Goal: Obtain resource: Download file/media

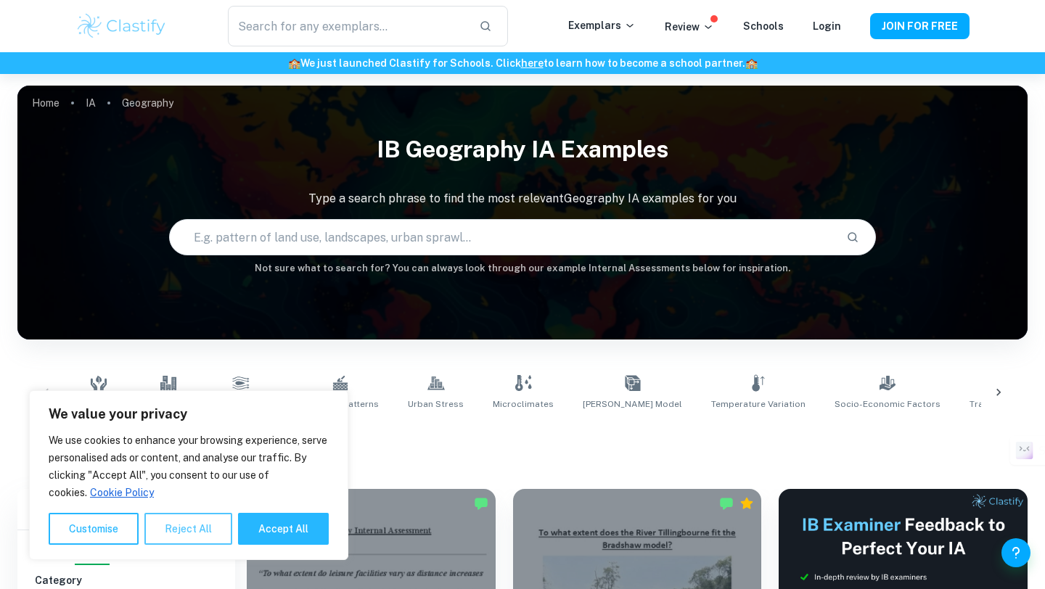
scroll to position [203, 0]
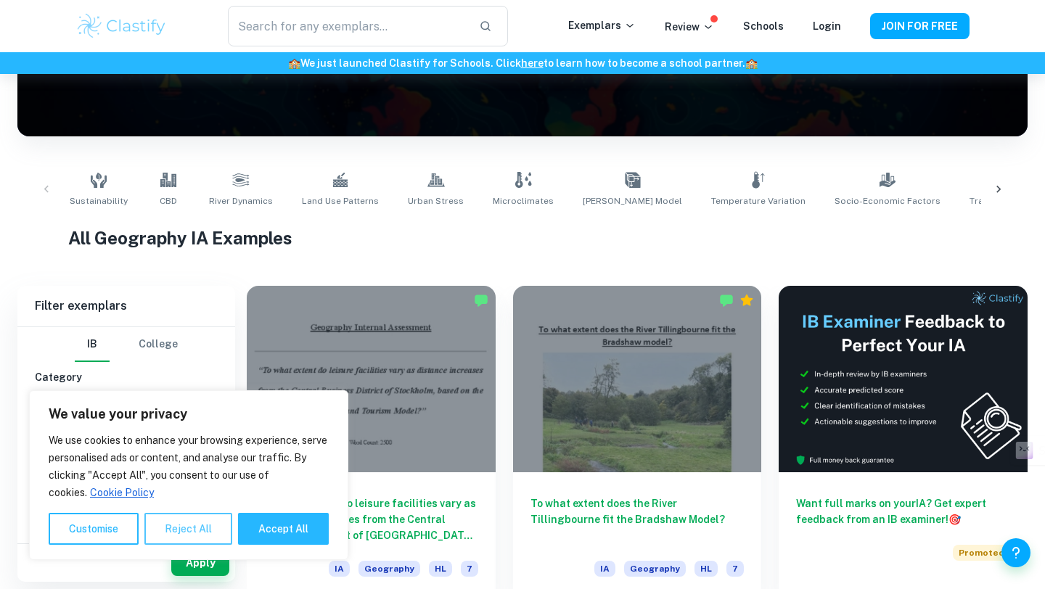
click at [188, 517] on button "Reject All" at bounding box center [188, 529] width 88 height 32
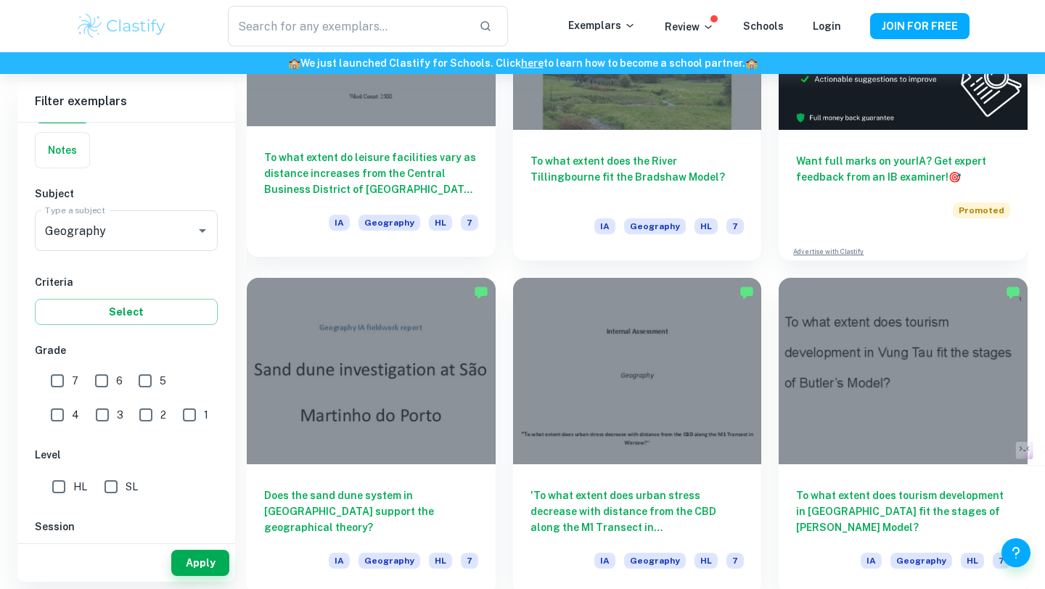
scroll to position [558, 0]
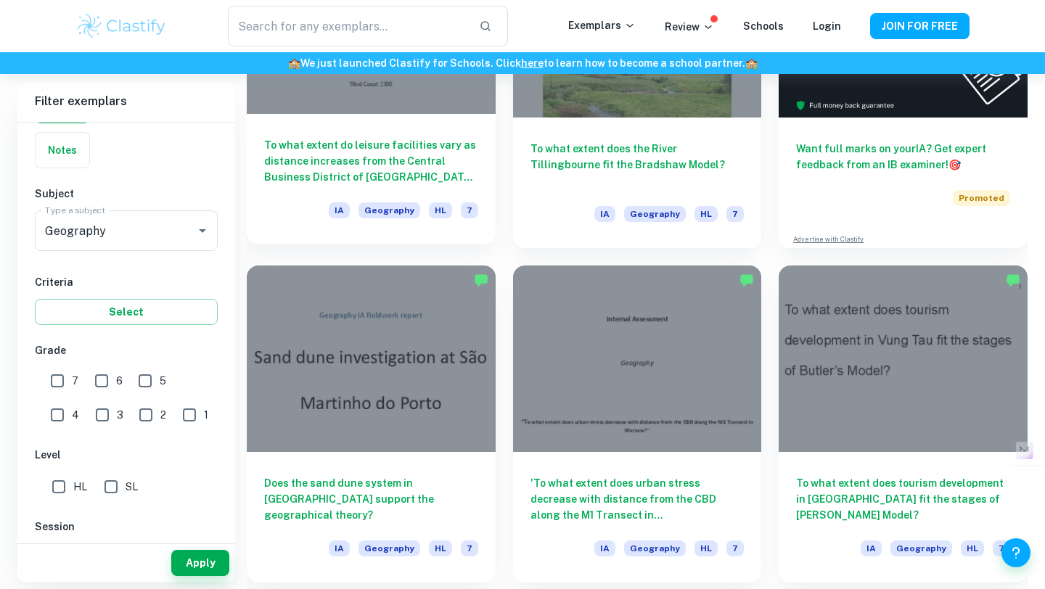
click at [352, 168] on h6 "To what extent do leisure facilities vary as distance increases from the Centra…" at bounding box center [371, 161] width 214 height 48
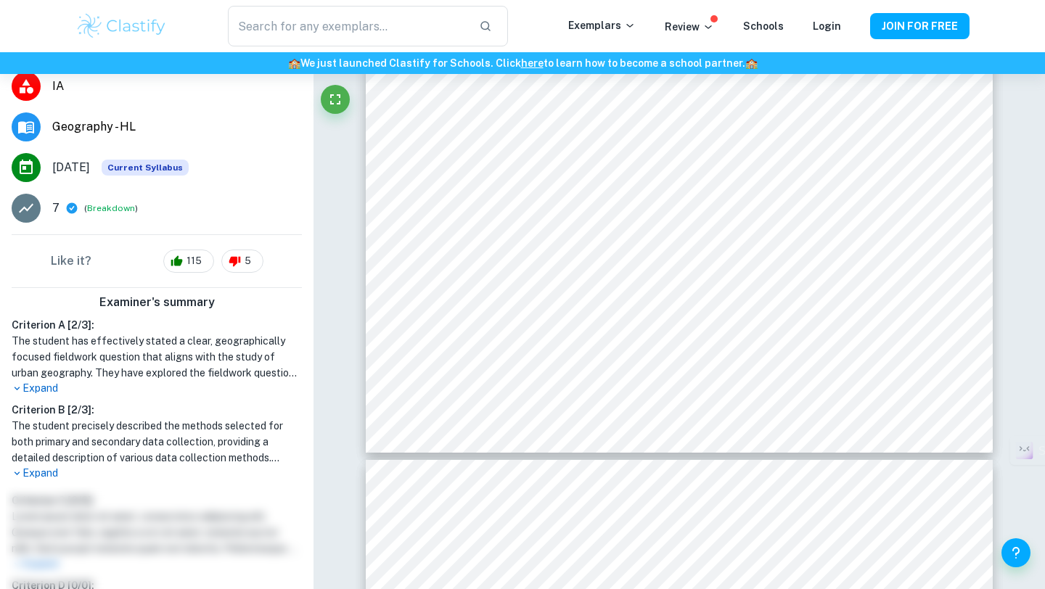
scroll to position [214, 0]
click at [54, 392] on p "Expand" at bounding box center [157, 387] width 290 height 15
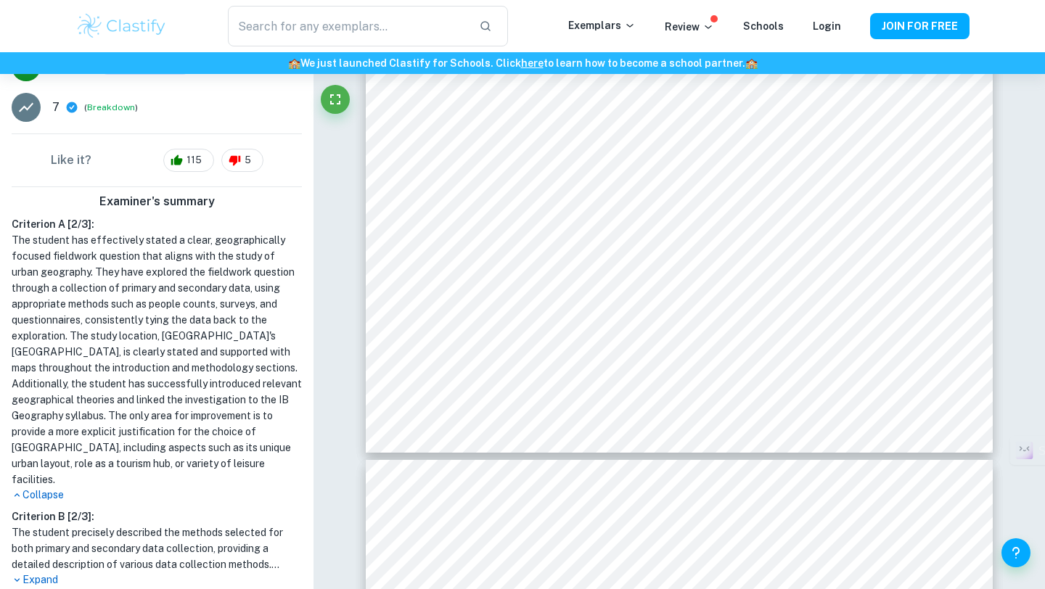
scroll to position [315, 0]
click at [46, 487] on p "Collapse" at bounding box center [157, 494] width 290 height 15
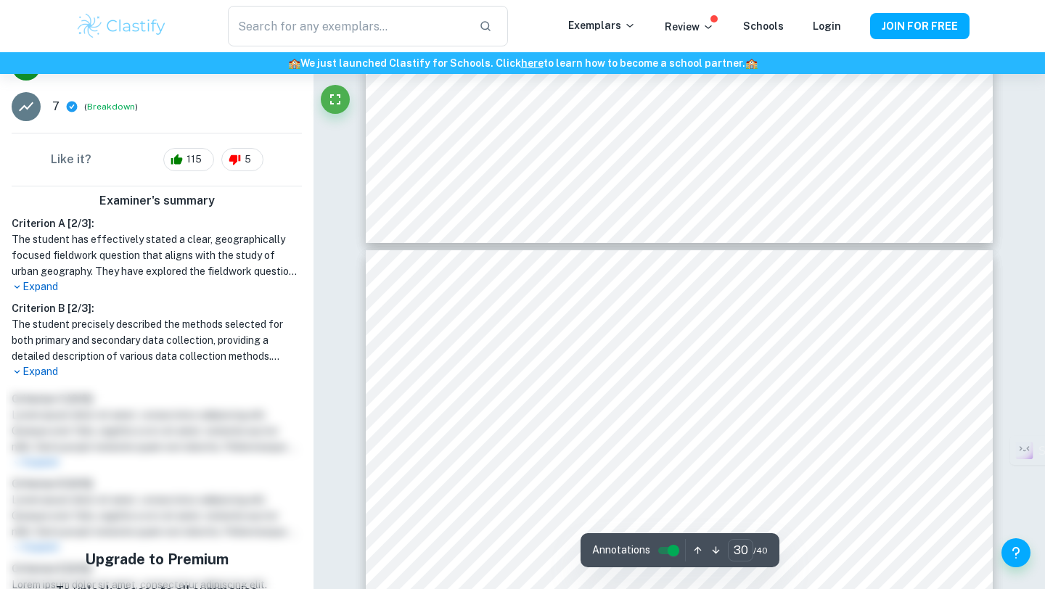
scroll to position [27098, 0]
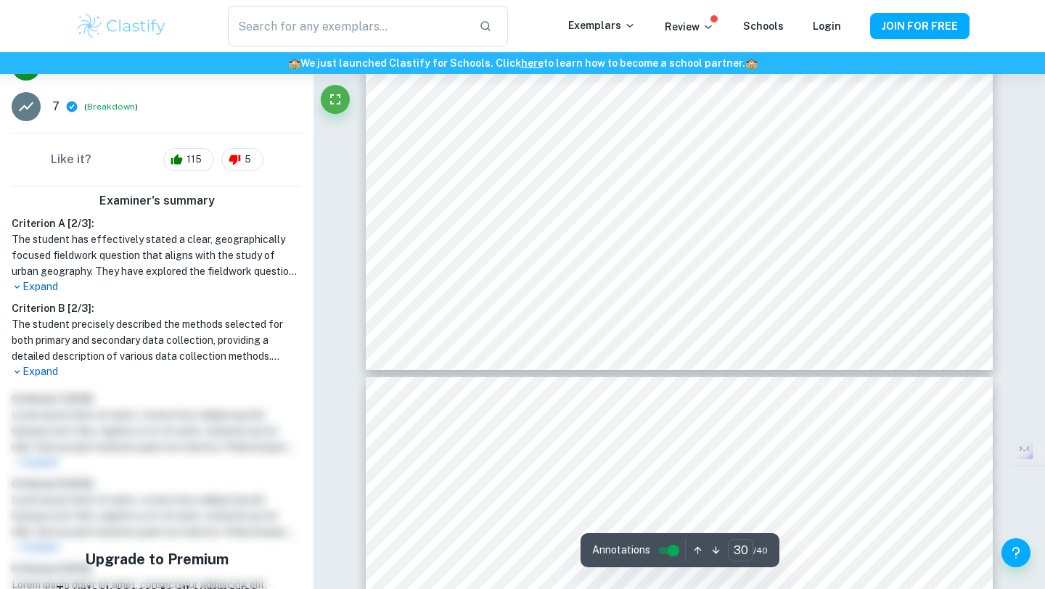
click at [694, 562] on div "Annotations 30 ​ / 40" at bounding box center [680, 550] width 199 height 34
click at [694, 556] on button "button" at bounding box center [698, 550] width 18 height 22
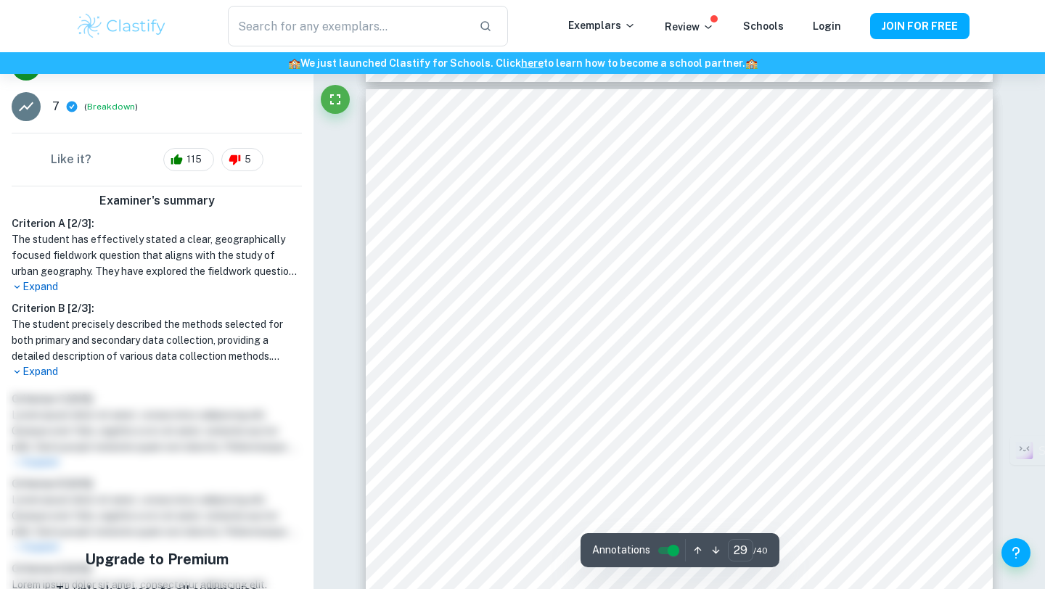
click at [694, 556] on button "button" at bounding box center [698, 550] width 18 height 22
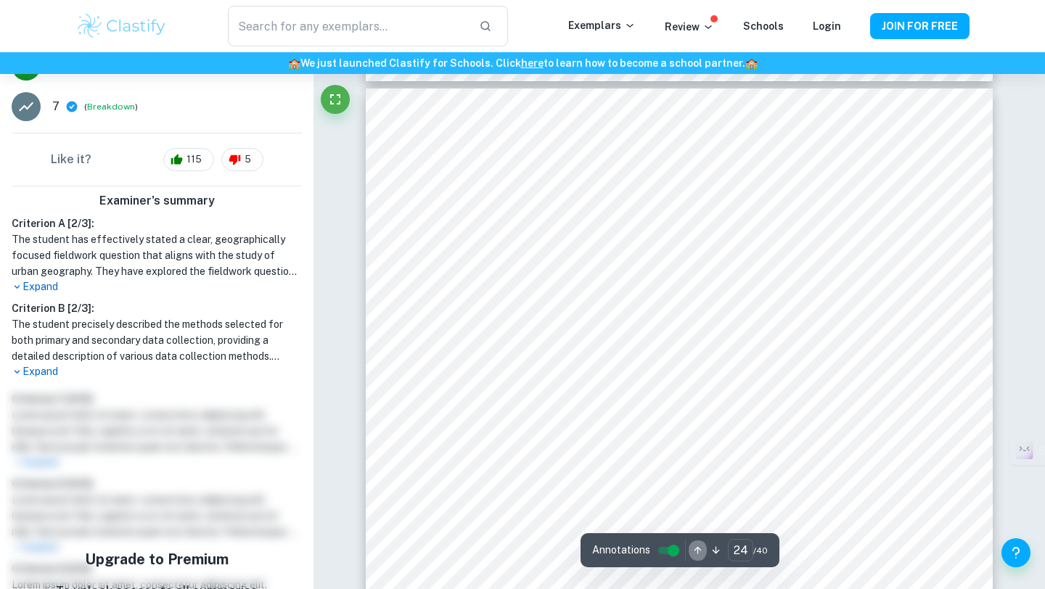
click at [694, 556] on button "button" at bounding box center [698, 550] width 18 height 22
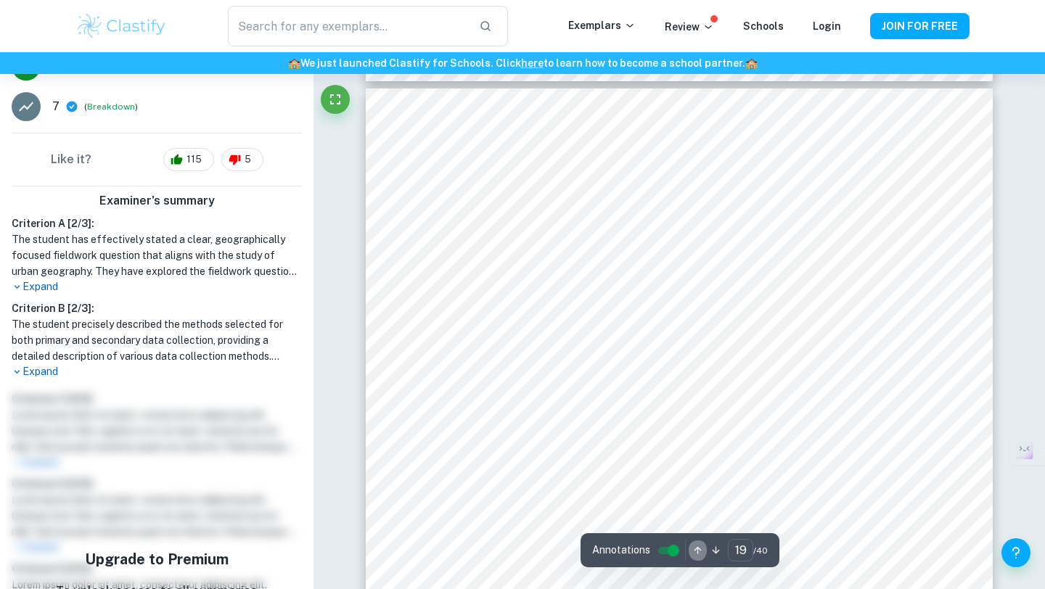
click at [694, 556] on button "button" at bounding box center [698, 550] width 18 height 22
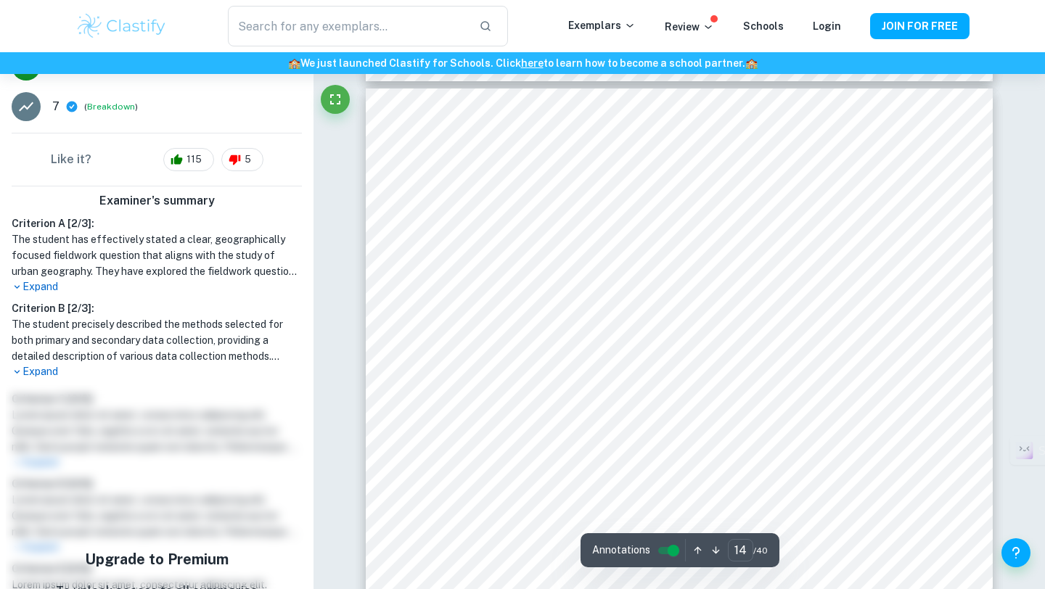
click at [694, 556] on button "button" at bounding box center [698, 550] width 18 height 22
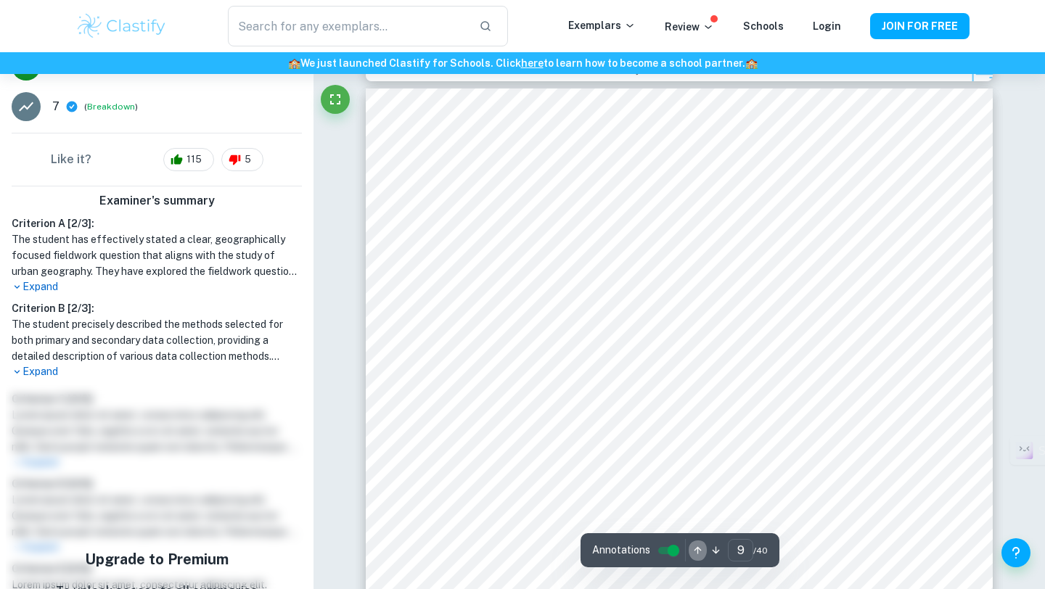
click at [694, 556] on button "button" at bounding box center [698, 550] width 18 height 22
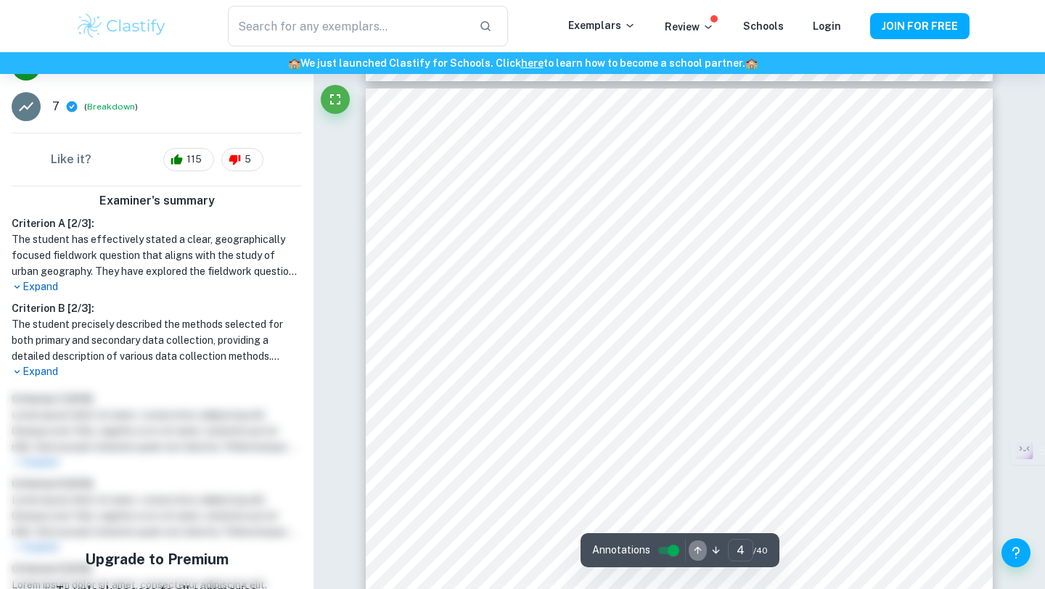
click at [694, 556] on button "button" at bounding box center [698, 550] width 18 height 22
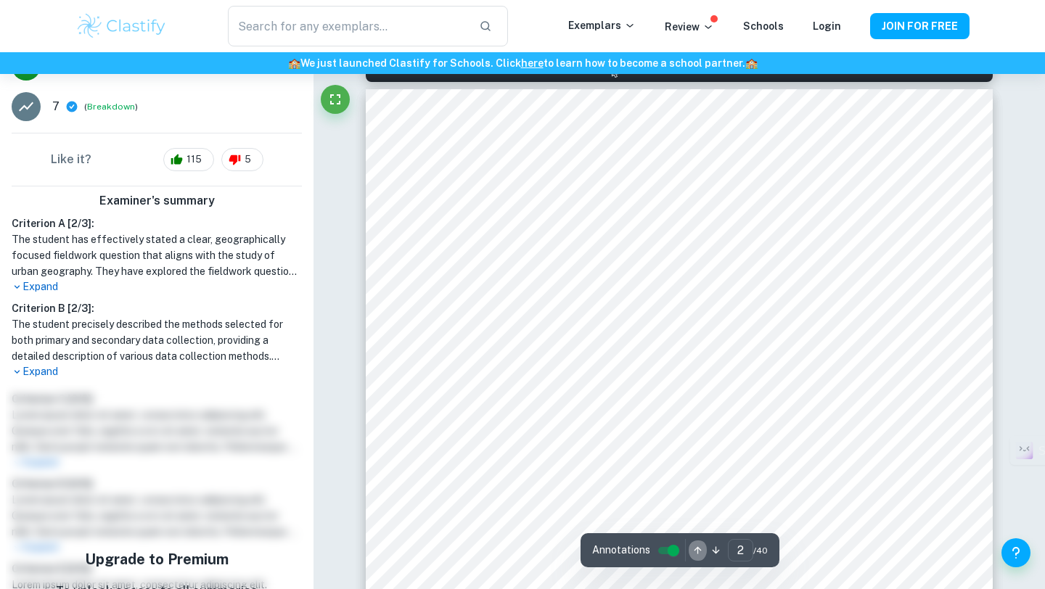
click at [694, 556] on button "button" at bounding box center [698, 550] width 18 height 22
type input "1"
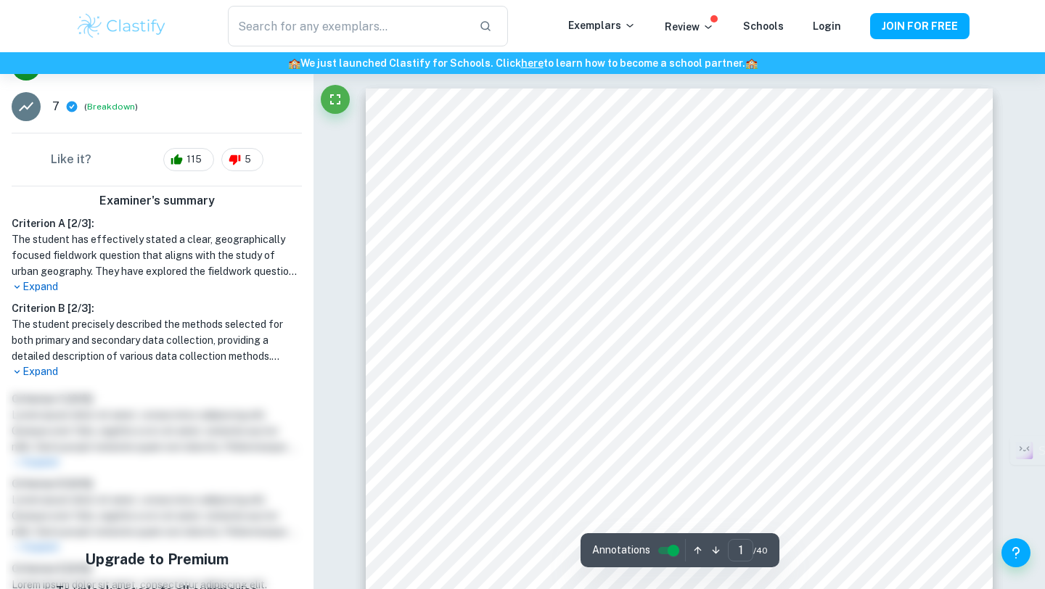
click at [695, 557] on button "button" at bounding box center [698, 550] width 18 height 22
click at [695, 555] on icon "button" at bounding box center [697, 550] width 11 height 11
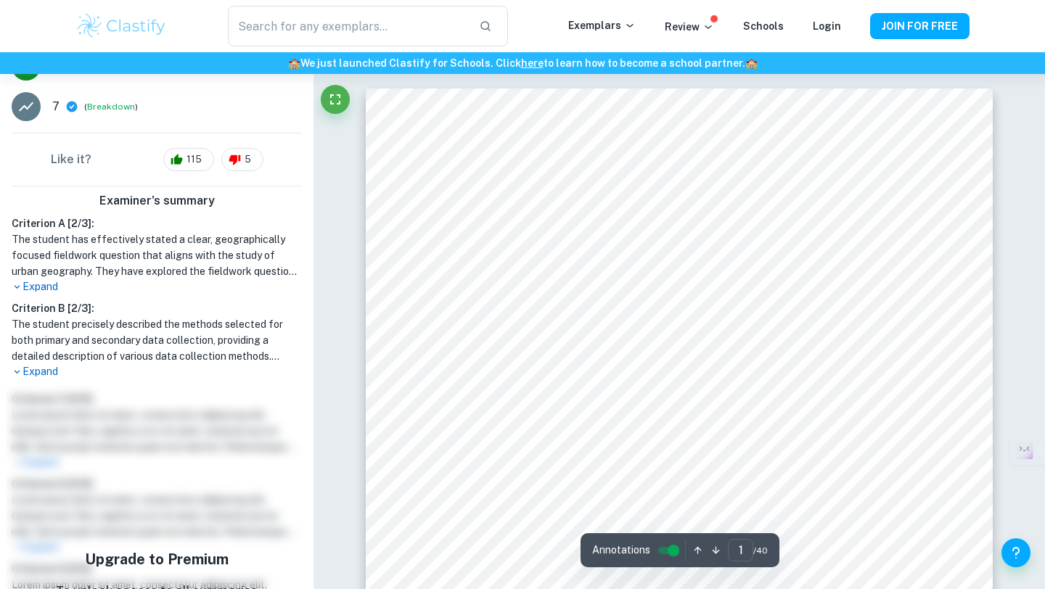
click at [695, 555] on icon "button" at bounding box center [697, 550] width 11 height 11
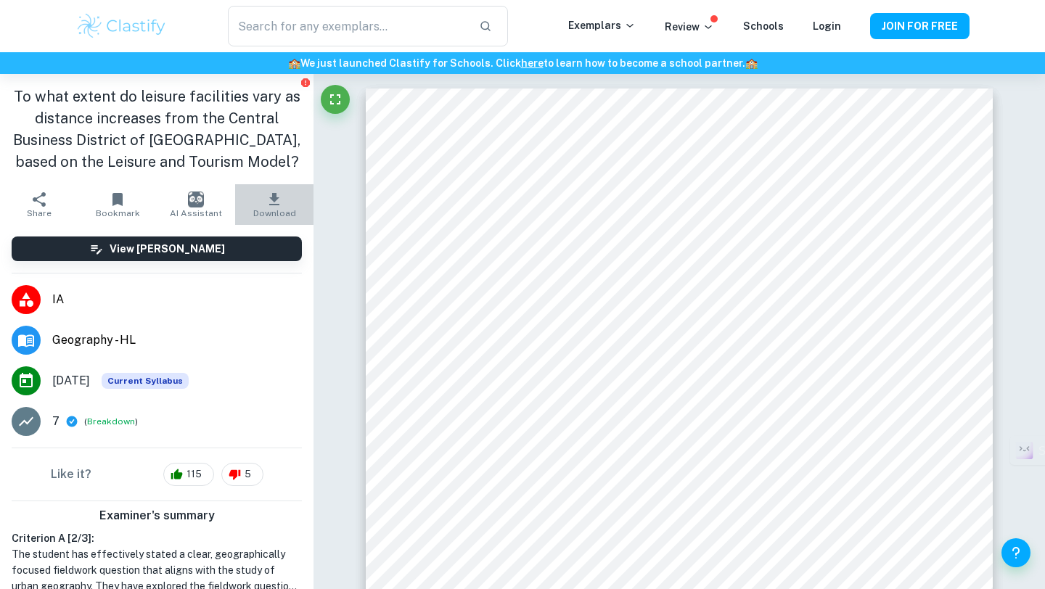
click at [280, 213] on span "Download" at bounding box center [274, 213] width 43 height 10
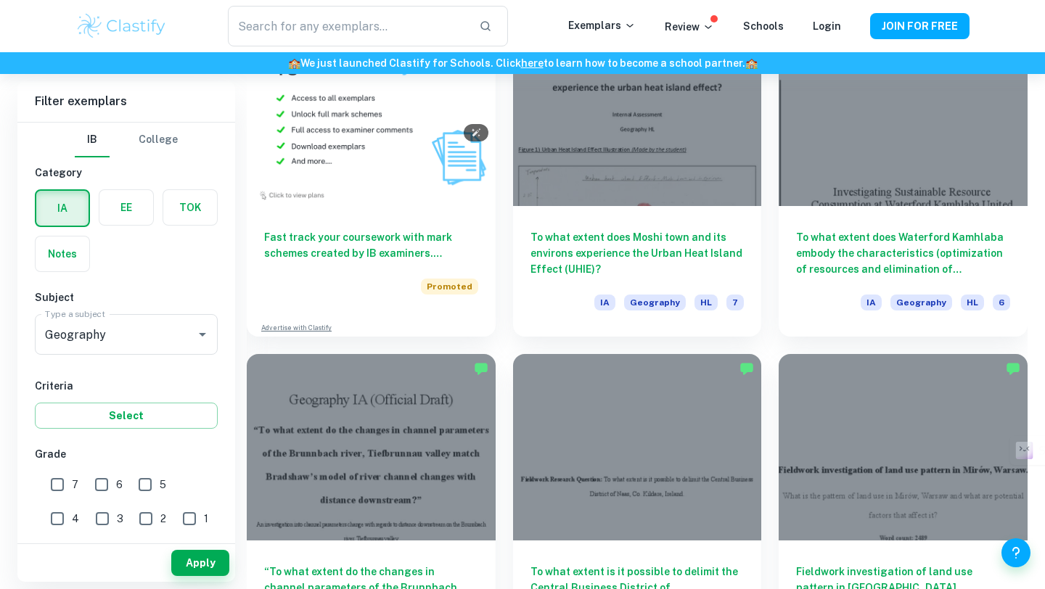
scroll to position [1247, 0]
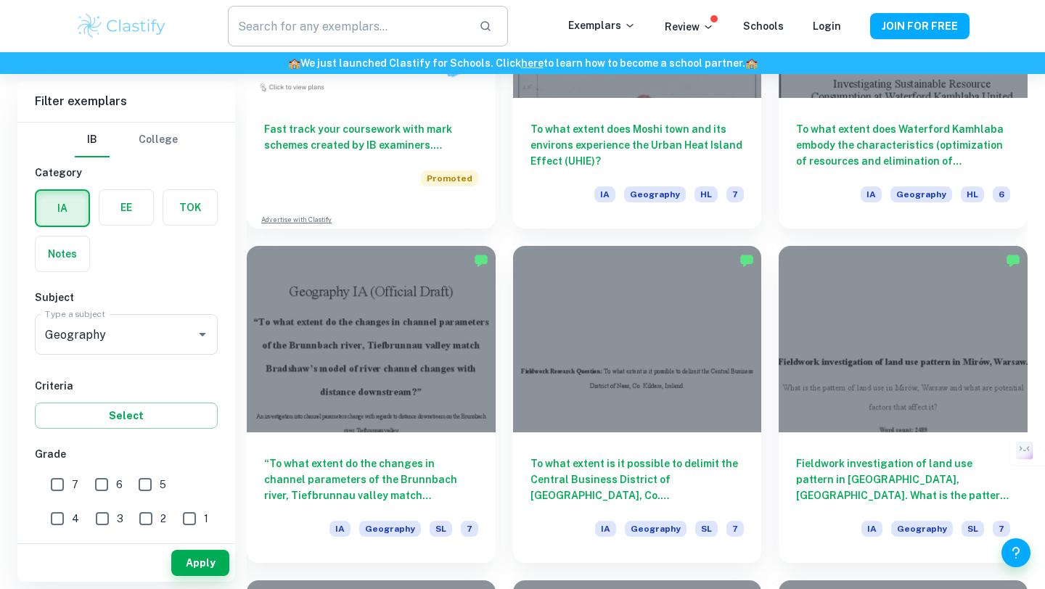
click at [292, 30] on input "text" at bounding box center [347, 26] width 239 height 41
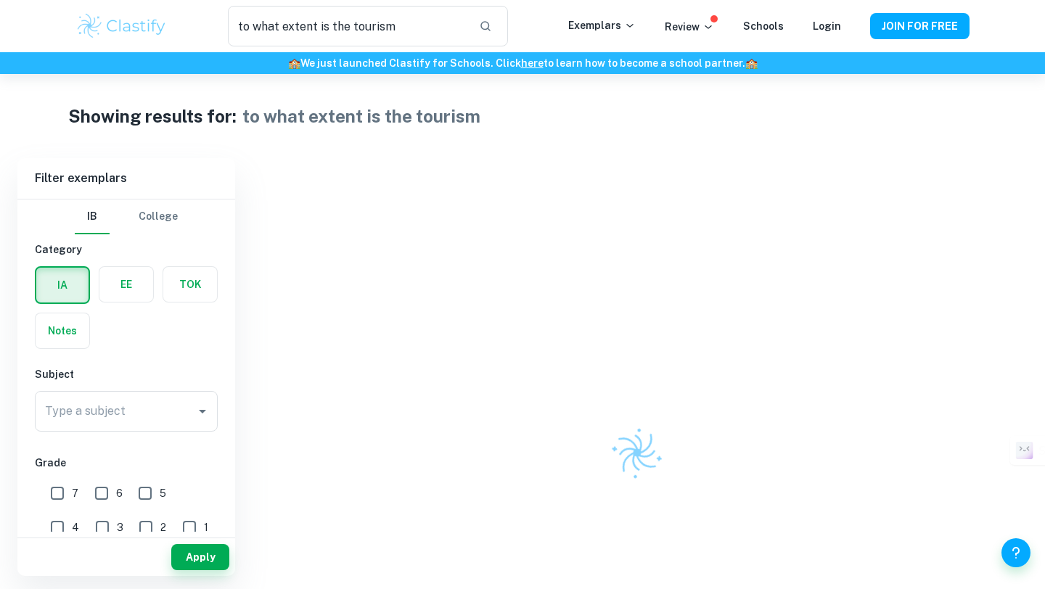
click at [403, 116] on h1 "to what extent is the tourism" at bounding box center [361, 116] width 238 height 26
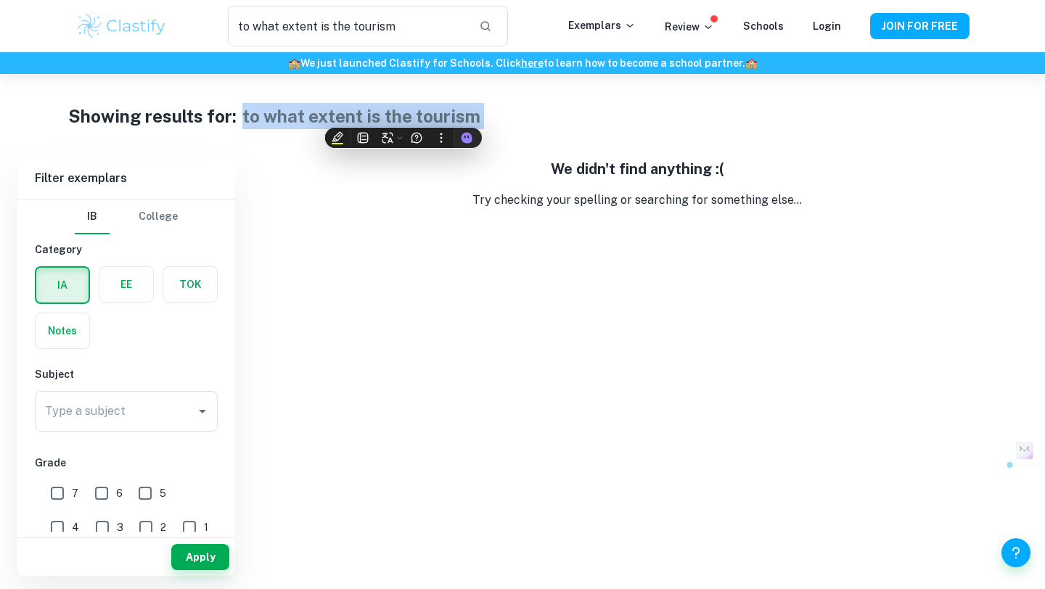
click at [403, 116] on h1 "to what extent is the tourism" at bounding box center [361, 116] width 238 height 26
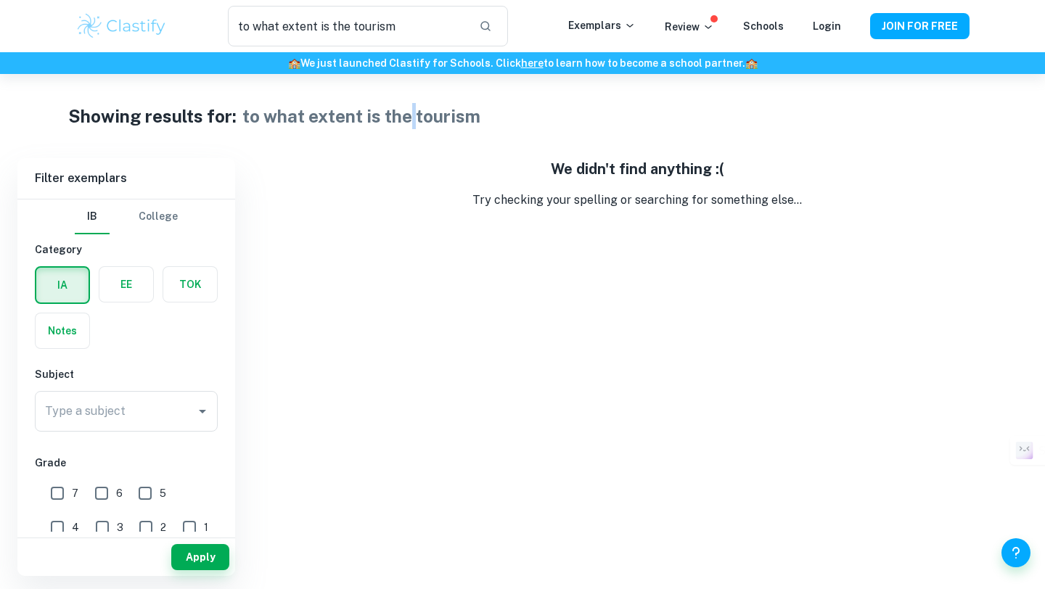
click at [403, 116] on h1 "to what extent is the tourism" at bounding box center [361, 116] width 238 height 26
click at [351, 33] on input "to what extent is the tourism" at bounding box center [347, 26] width 239 height 41
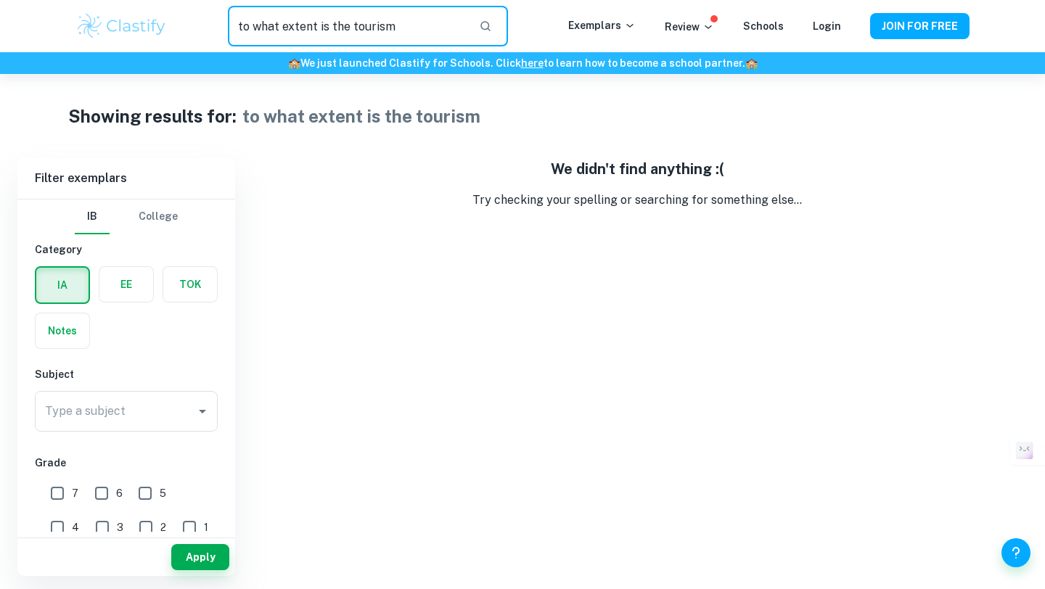
click at [351, 33] on input "to what extent is the tourism" at bounding box center [347, 26] width 239 height 41
type input "to what extent is"
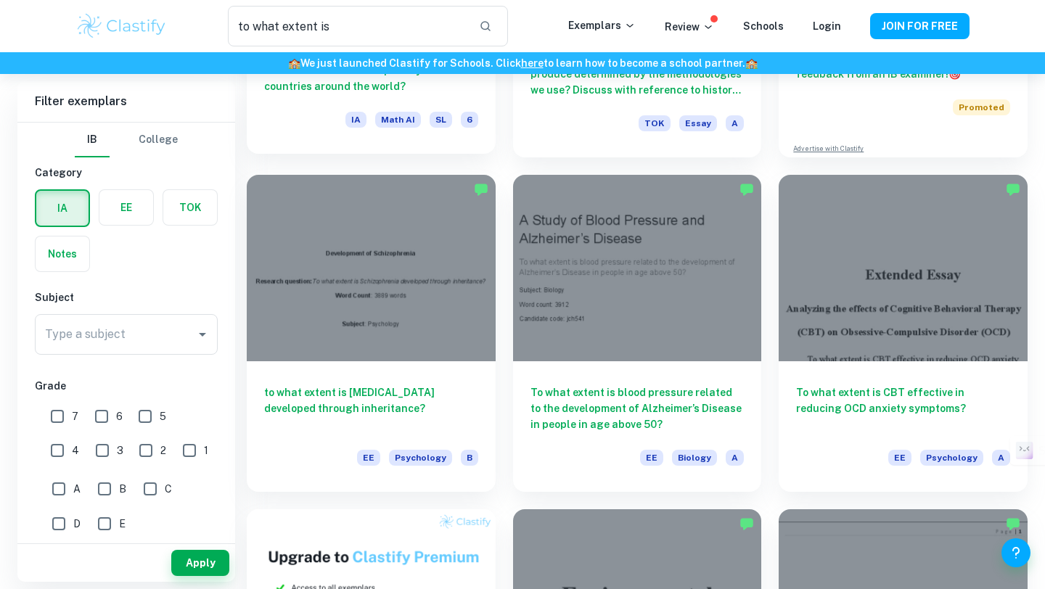
scroll to position [319, 0]
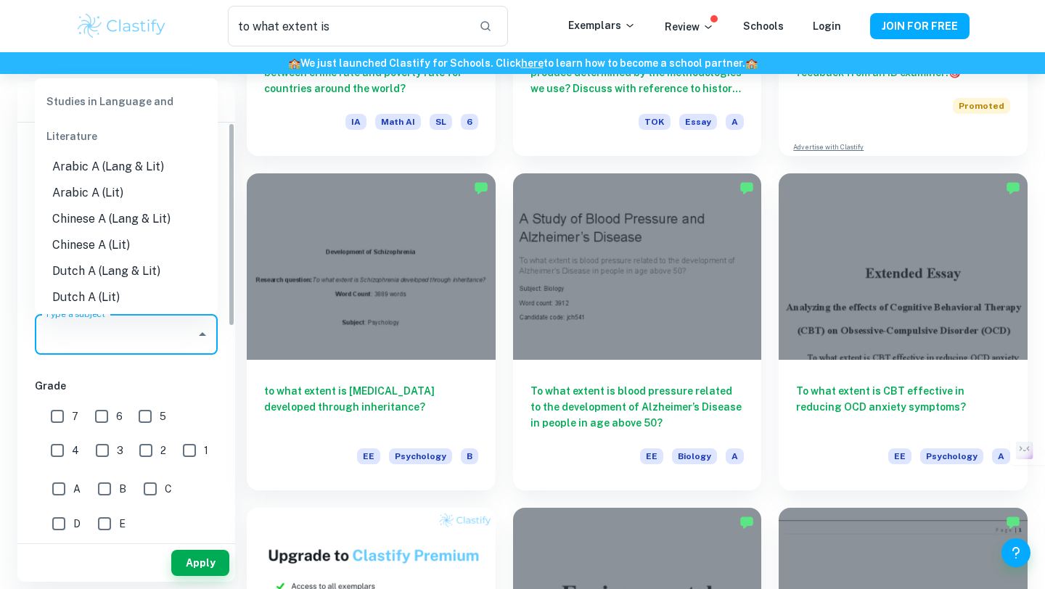
click at [147, 343] on input "Type a subject" at bounding box center [115, 335] width 148 height 28
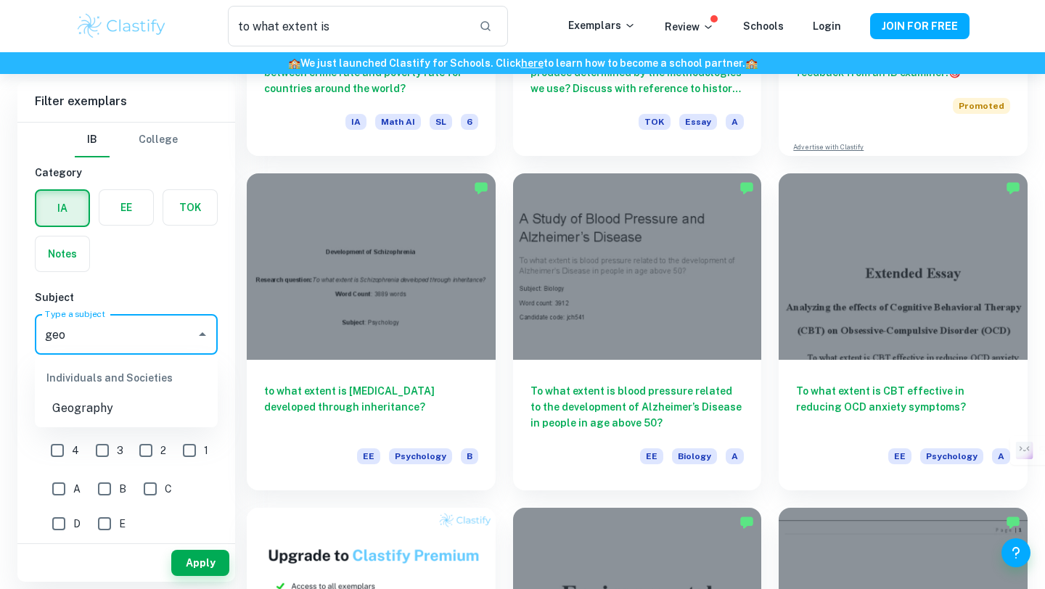
click at [102, 385] on div "Individuals and Societies" at bounding box center [126, 378] width 183 height 35
click at [102, 411] on li "Geography" at bounding box center [126, 409] width 183 height 26
type input "Geography"
click at [57, 424] on input "7" at bounding box center [57, 416] width 29 height 29
checkbox input "true"
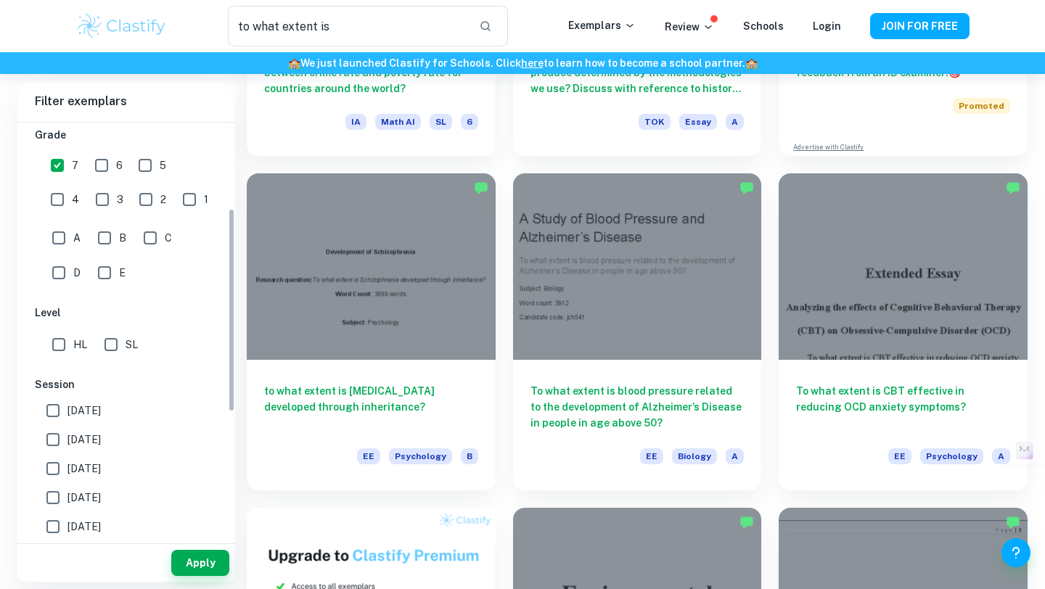
scroll to position [332, 0]
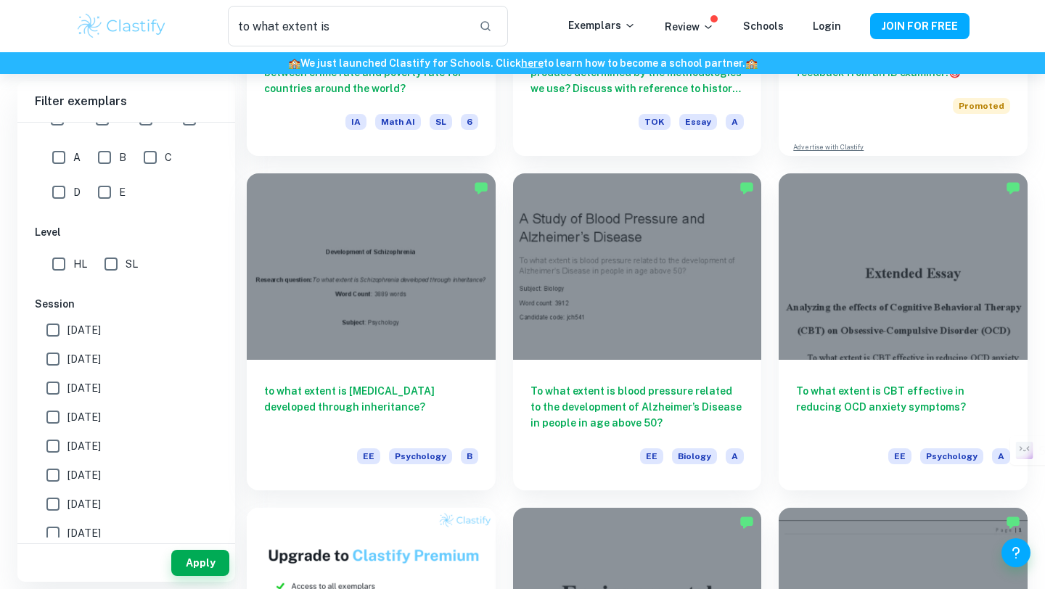
click at [113, 268] on input "SL" at bounding box center [111, 264] width 29 height 29
checkbox input "true"
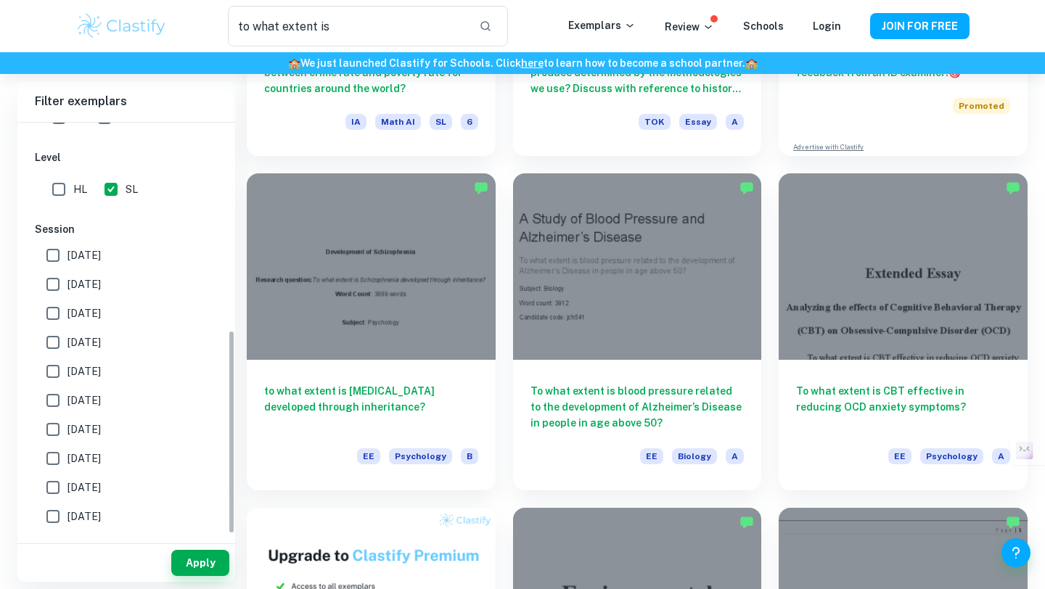
scroll to position [429, 0]
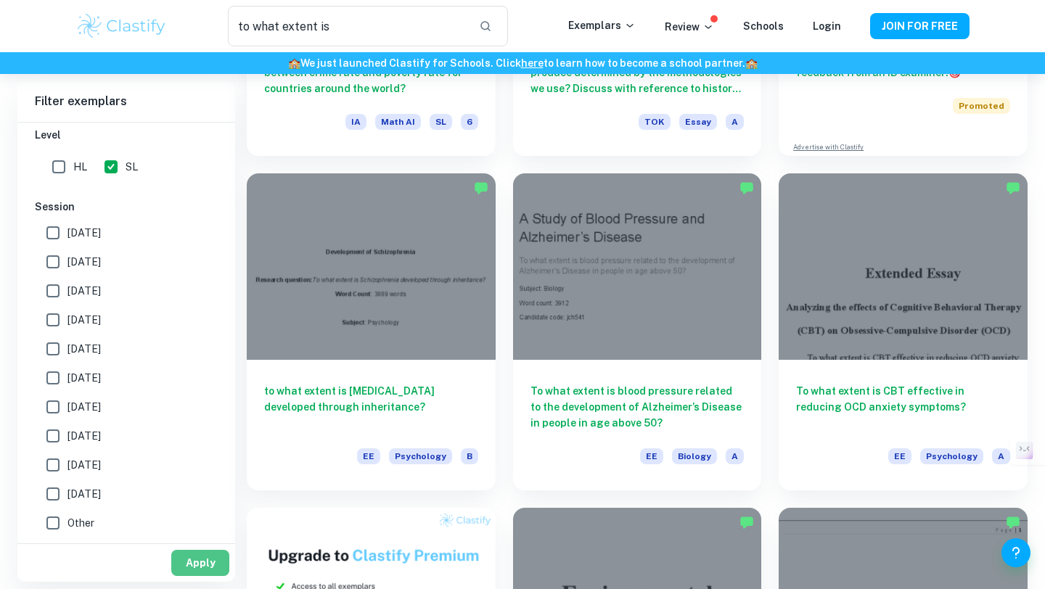
click at [195, 555] on button "Apply" at bounding box center [200, 563] width 58 height 26
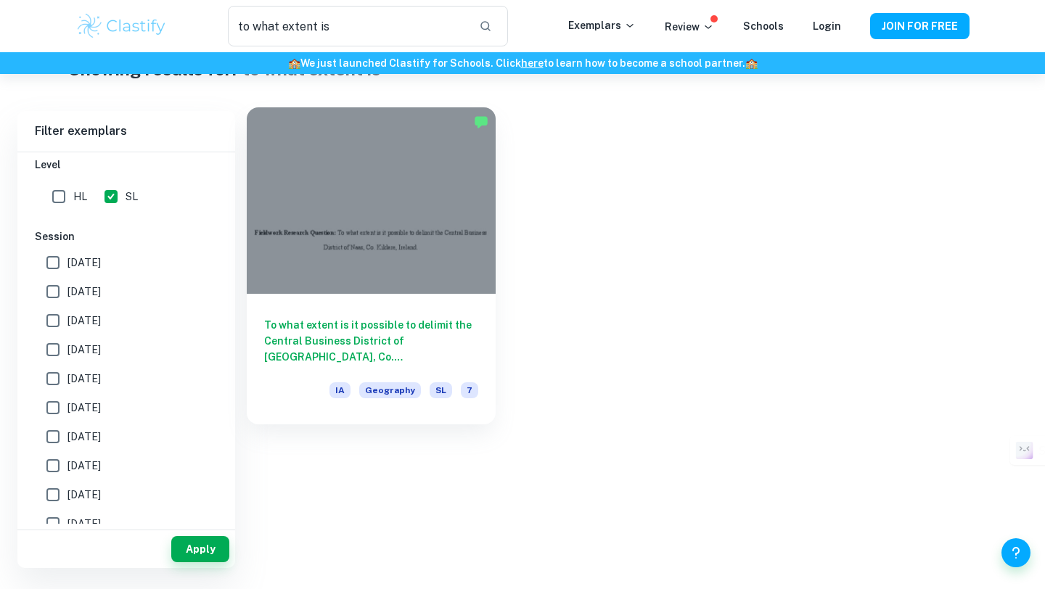
scroll to position [33, 0]
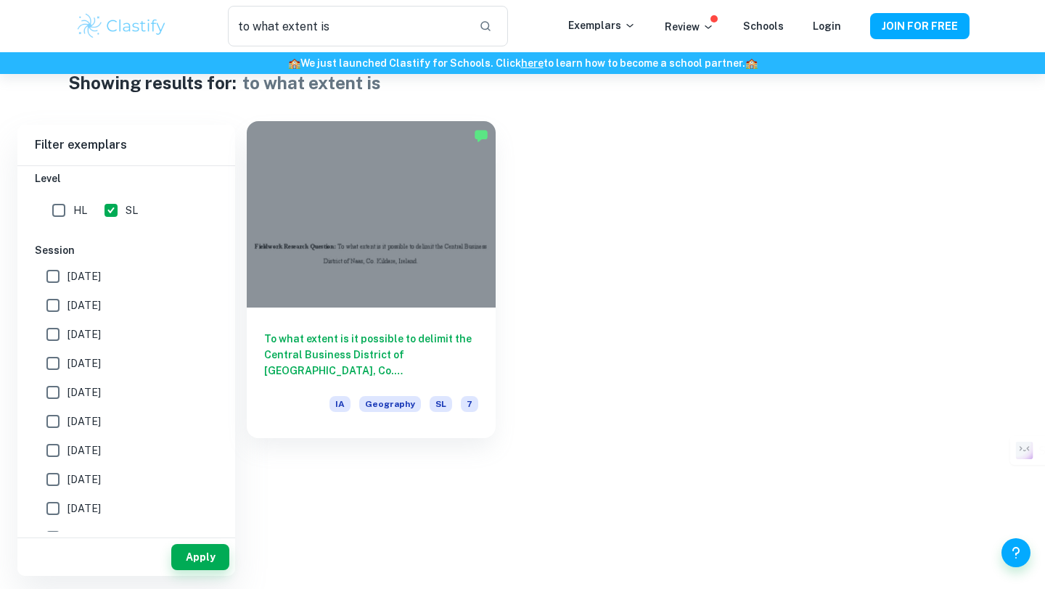
click at [444, 374] on h6 "To what extent is it possible to delimit the Central Business District of Naas,…" at bounding box center [371, 355] width 214 height 48
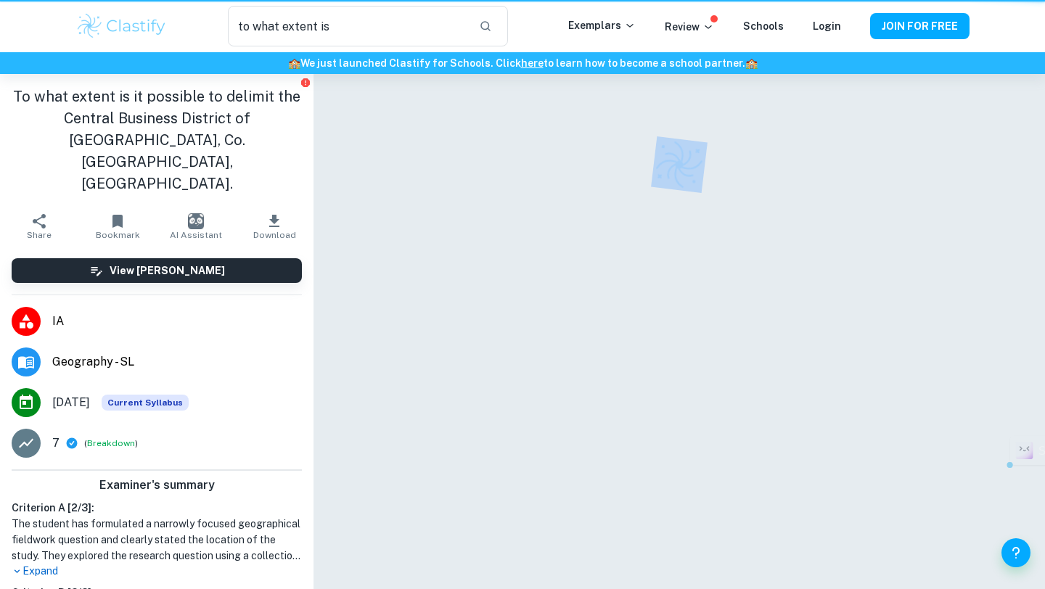
click at [444, 374] on div at bounding box center [679, 351] width 627 height 554
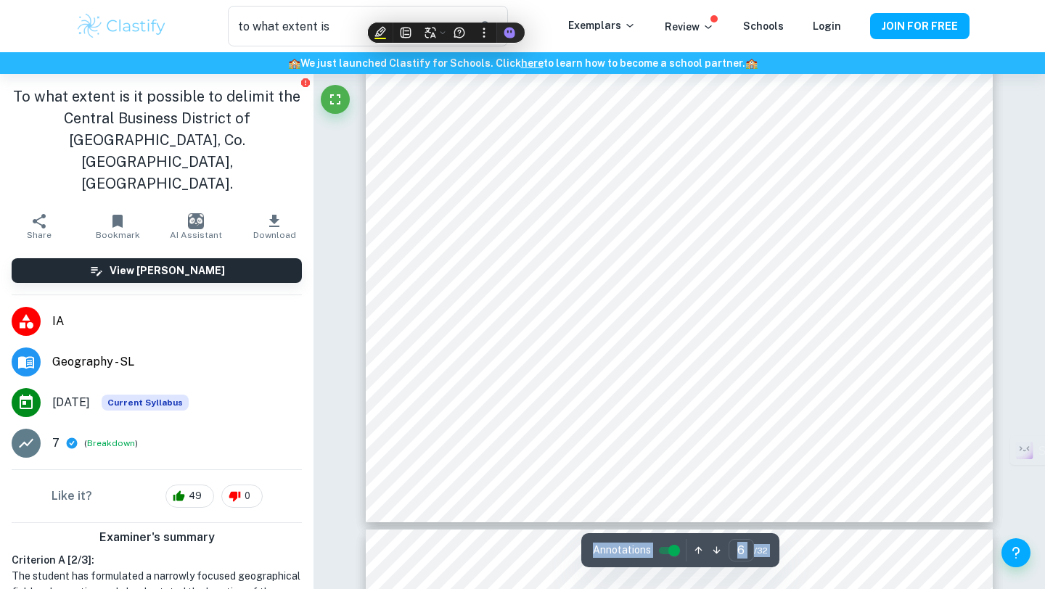
scroll to position [4920, 0]
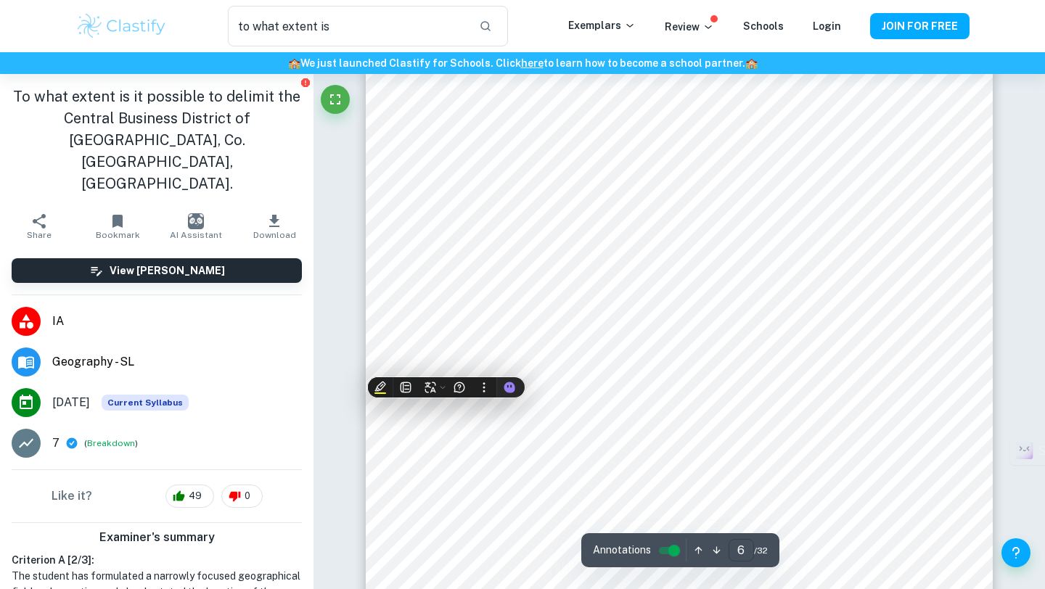
click at [738, 557] on input "6" at bounding box center [741, 550] width 25 height 22
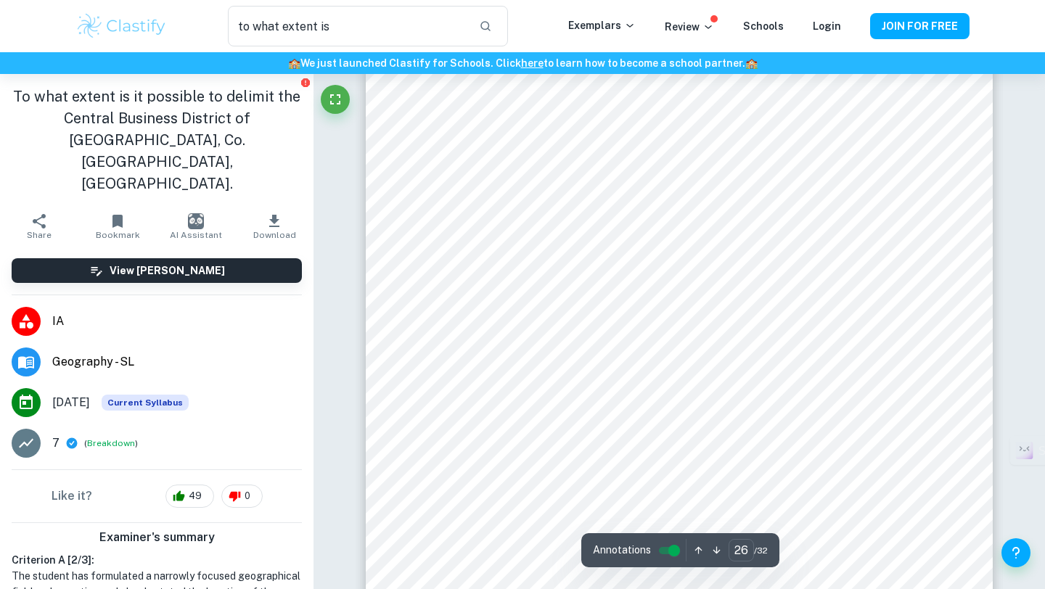
scroll to position [23633, 0]
type input "32"
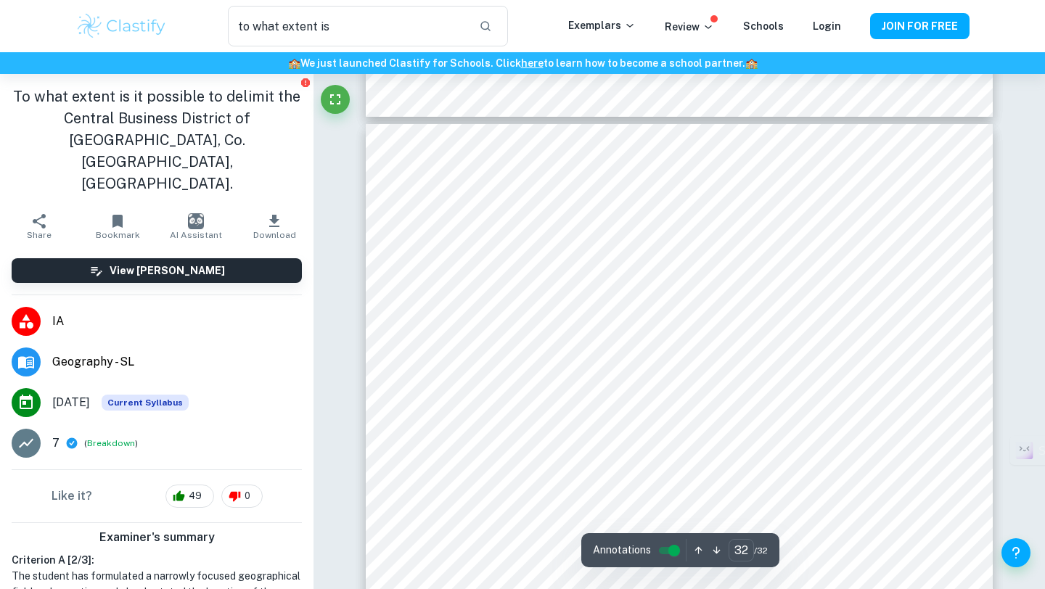
scroll to position [28819, 0]
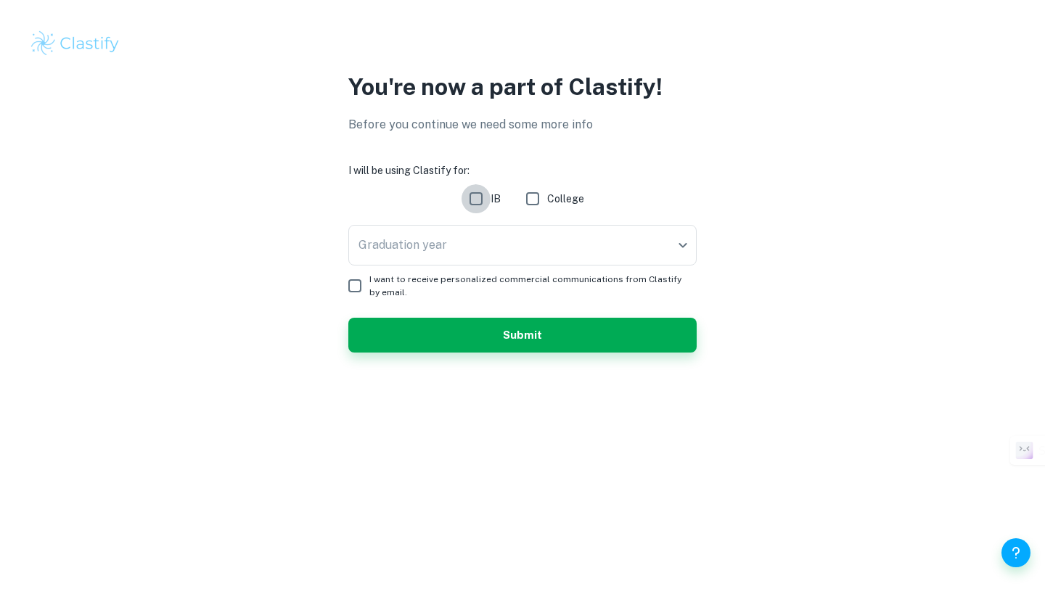
click at [478, 205] on input "IB" at bounding box center [476, 198] width 29 height 29
checkbox input "true"
click at [486, 239] on body "We value your privacy We use cookies to enhance your browsing experience, serve…" at bounding box center [522, 294] width 1045 height 589
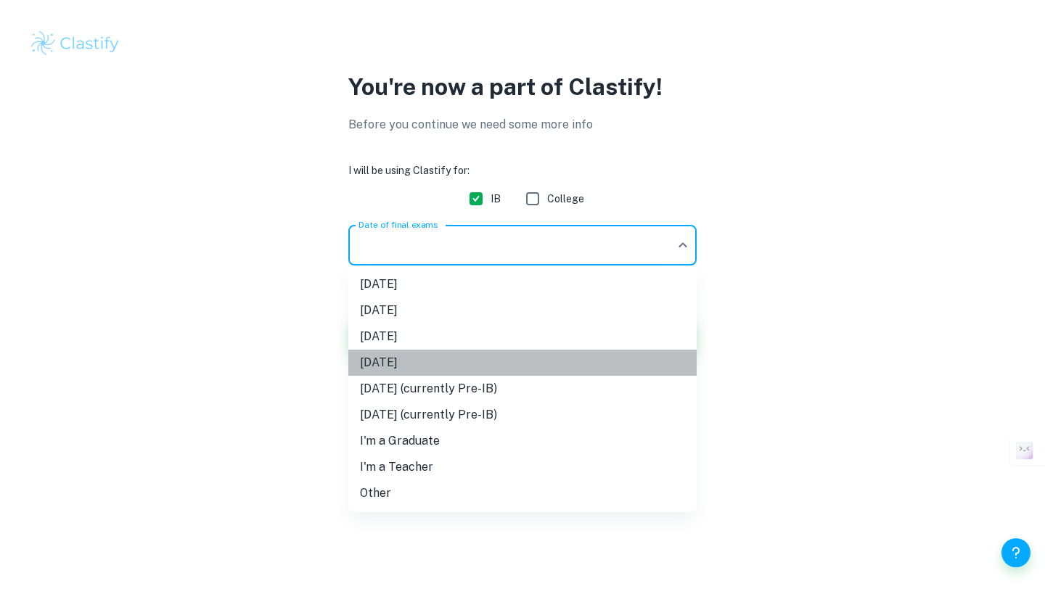
click at [484, 356] on li "[DATE]" at bounding box center [522, 363] width 348 height 26
type input "N26"
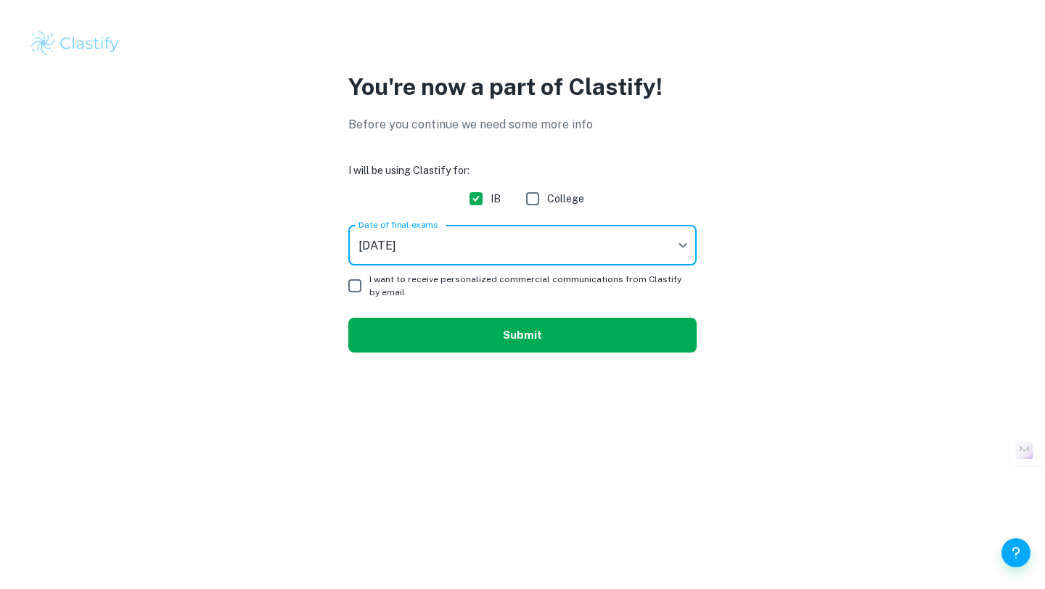
click at [389, 321] on button "Submit" at bounding box center [522, 335] width 348 height 35
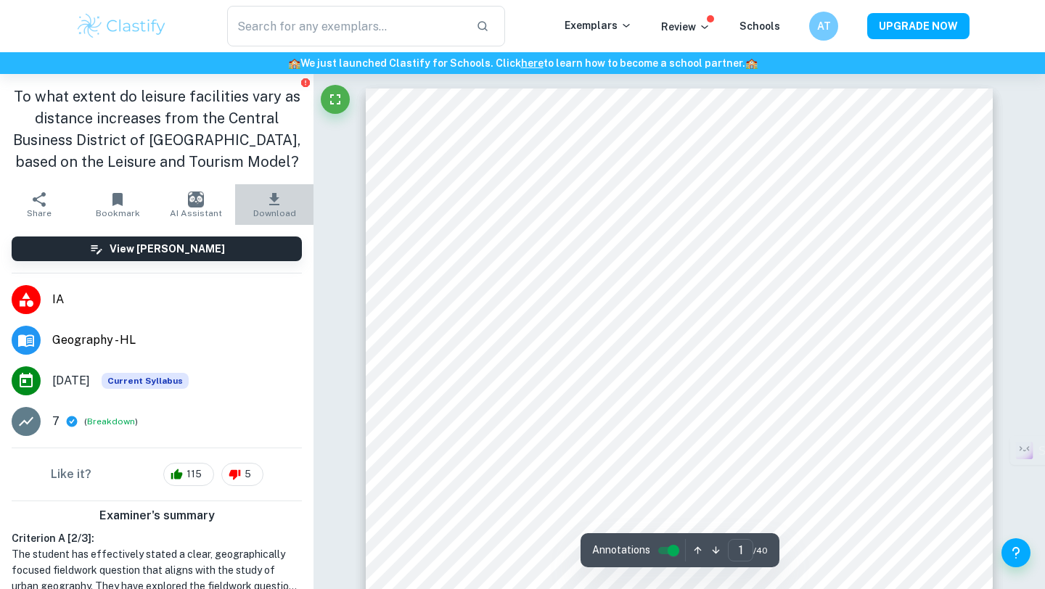
click at [279, 210] on span "Download" at bounding box center [274, 213] width 43 height 10
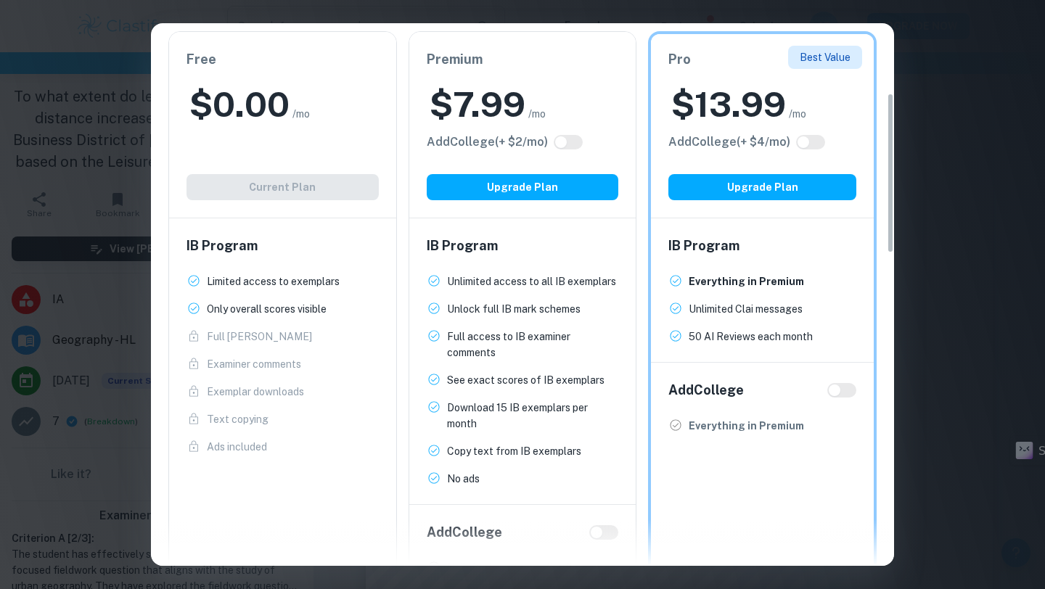
scroll to position [238, 0]
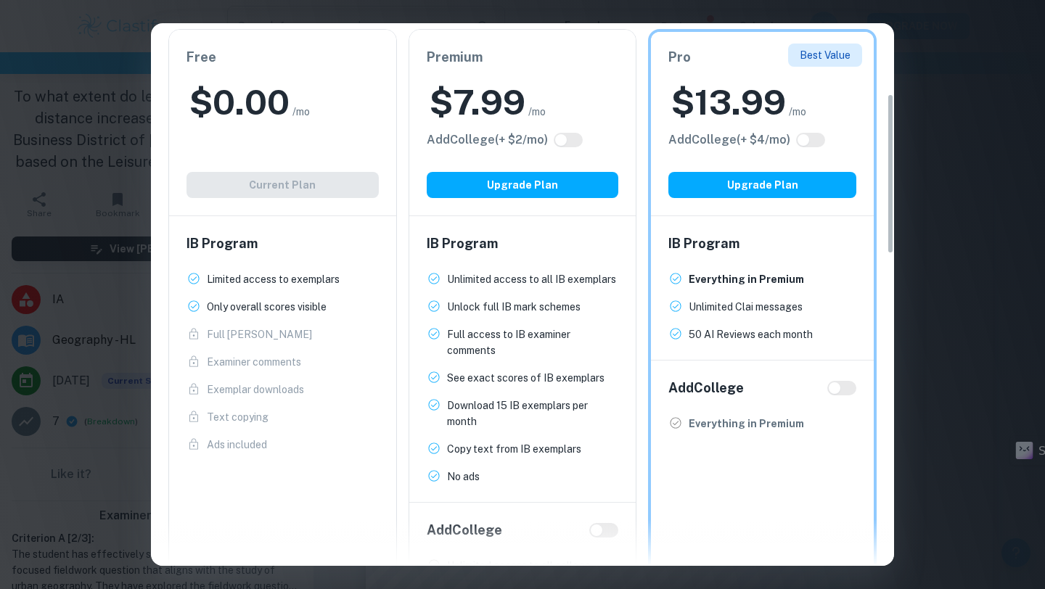
click at [150, 79] on div "Easily Ace Your IB Coursework & Crush College Essays. Get Clastify Premium Get …" at bounding box center [522, 294] width 1045 height 589
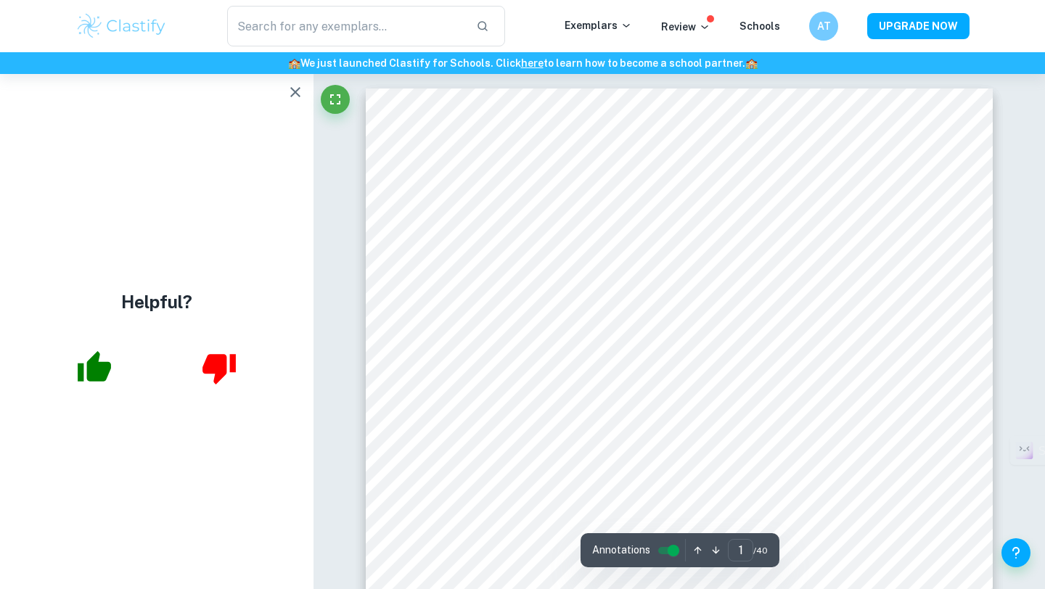
click at [302, 91] on icon "button" at bounding box center [295, 91] width 17 height 17
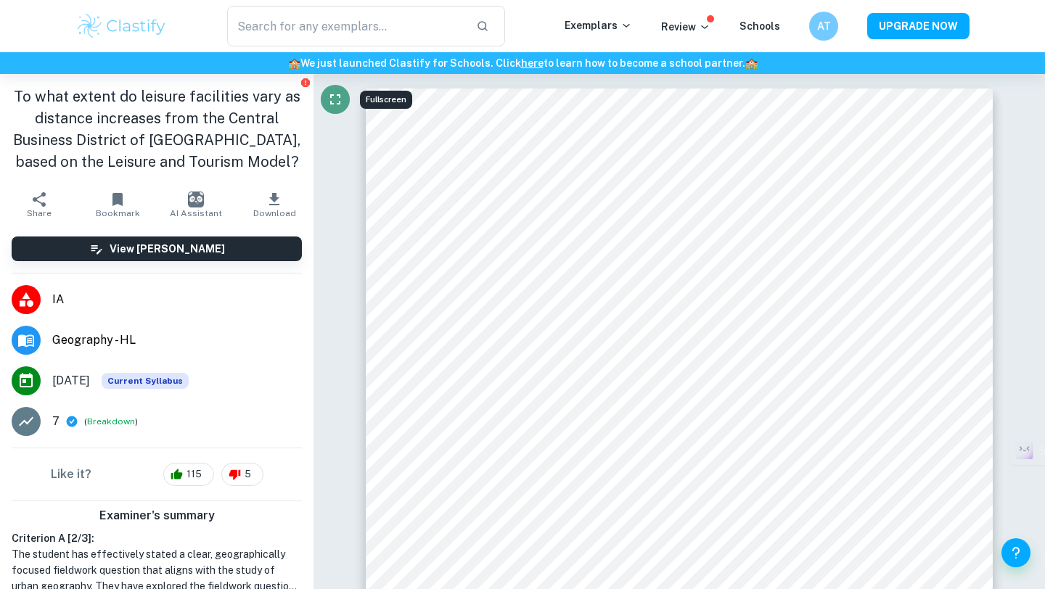
click at [335, 97] on icon "Fullscreen" at bounding box center [335, 99] width 17 height 17
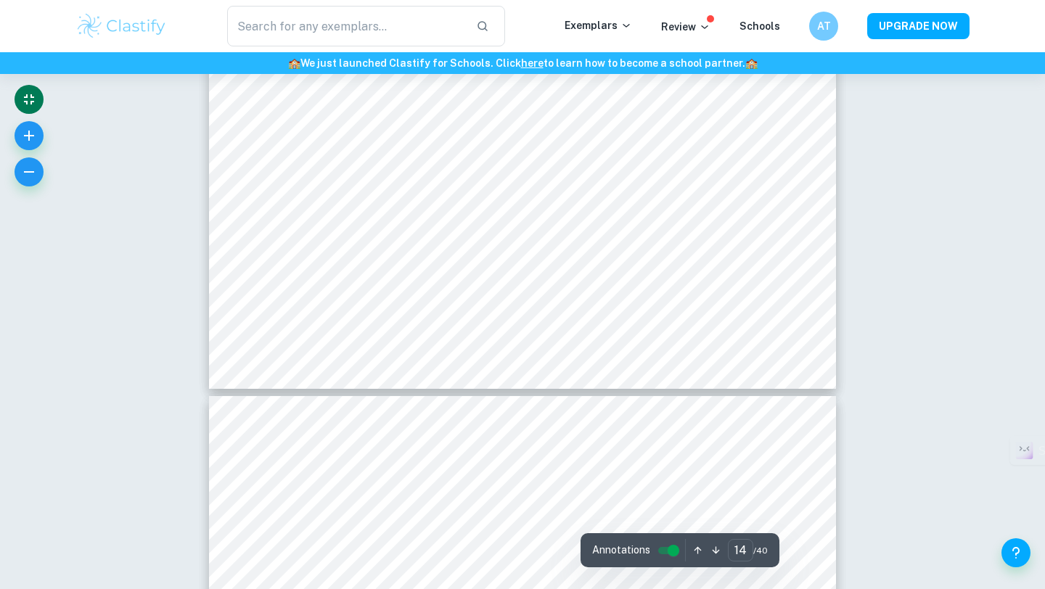
type input "15"
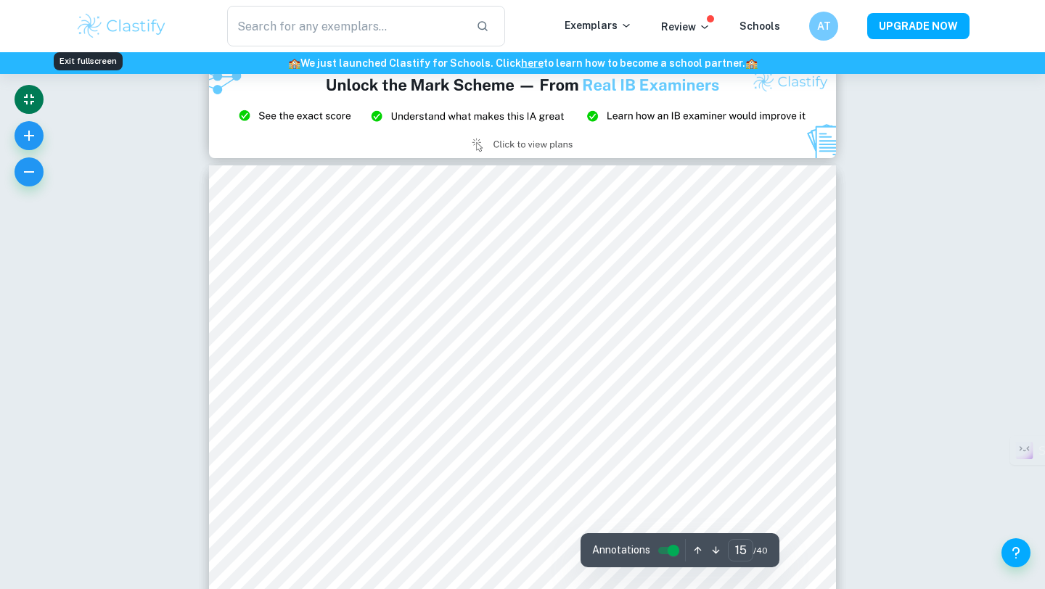
scroll to position [13093, 0]
